Goal: Book appointment/travel/reservation

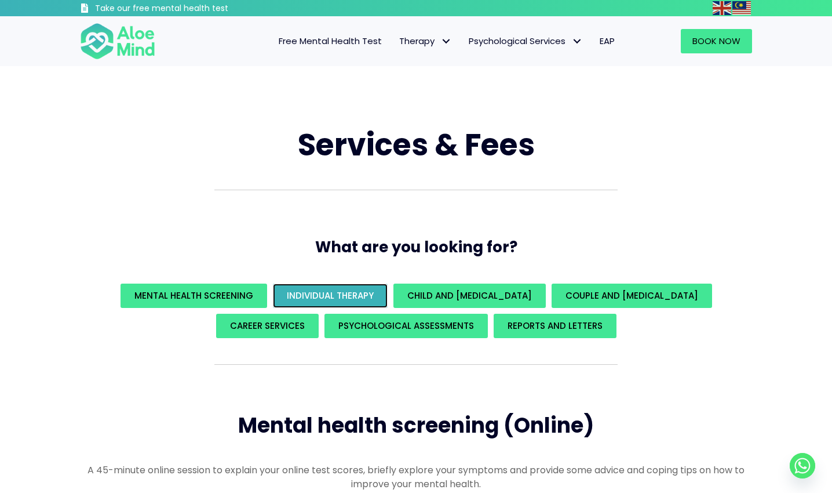
click at [373, 294] on span "Individual Therapy" at bounding box center [330, 295] width 87 height 12
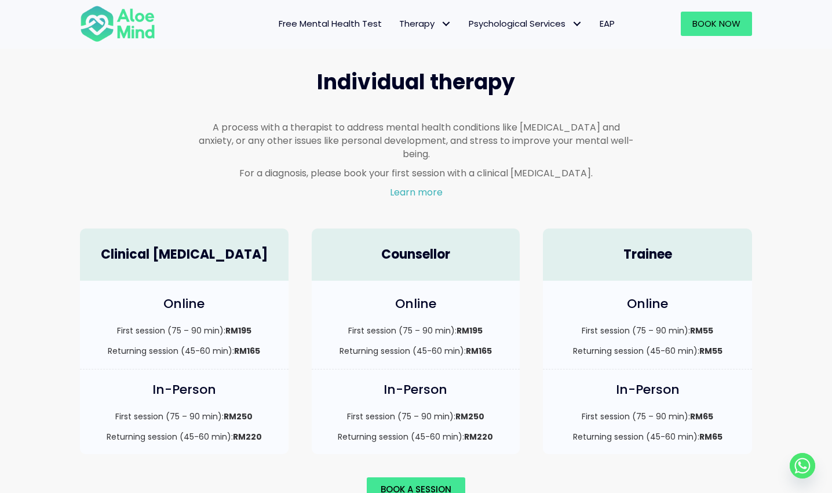
scroll to position [898, 0]
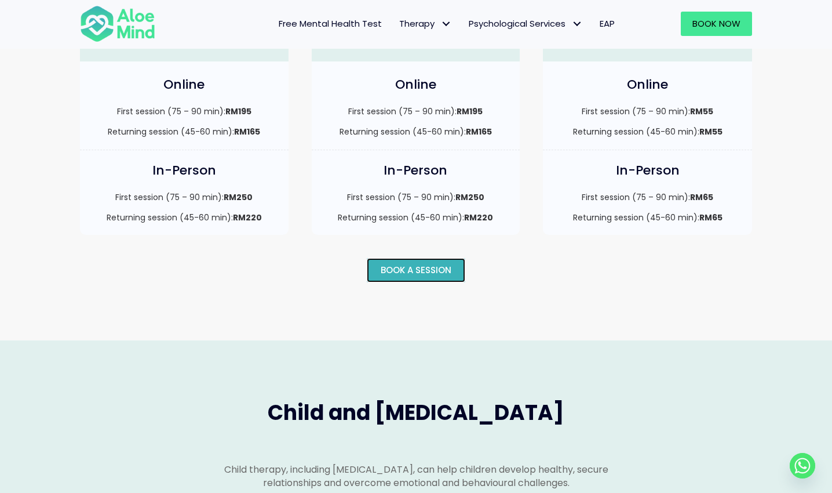
click at [404, 268] on link "Book a session" at bounding box center [416, 270] width 99 height 24
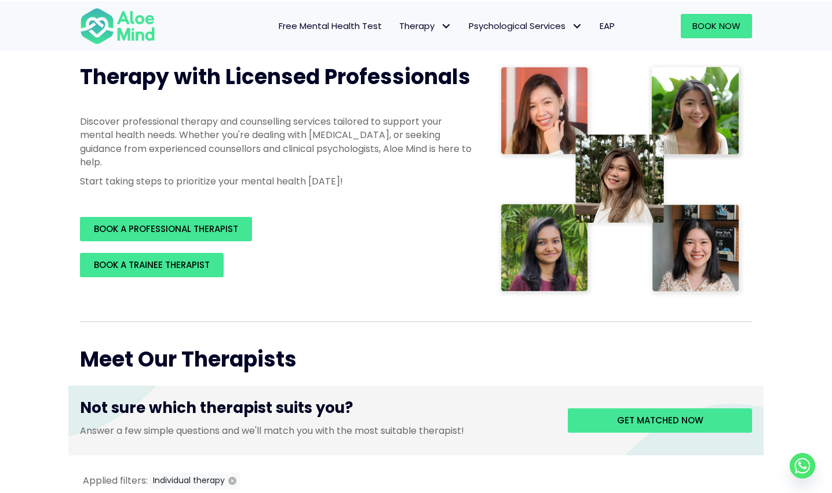
scroll to position [169, 0]
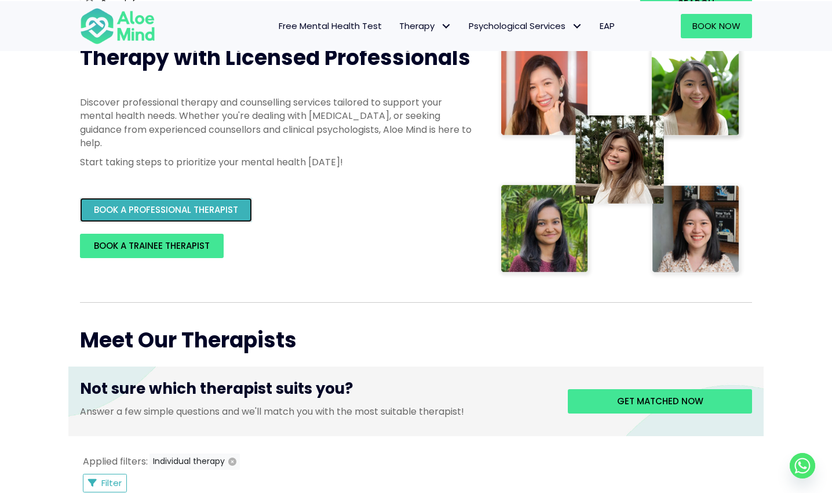
click at [207, 203] on span "BOOK A PROFESSIONAL THERAPIST" at bounding box center [166, 209] width 144 height 12
